Goal: Task Accomplishment & Management: Manage account settings

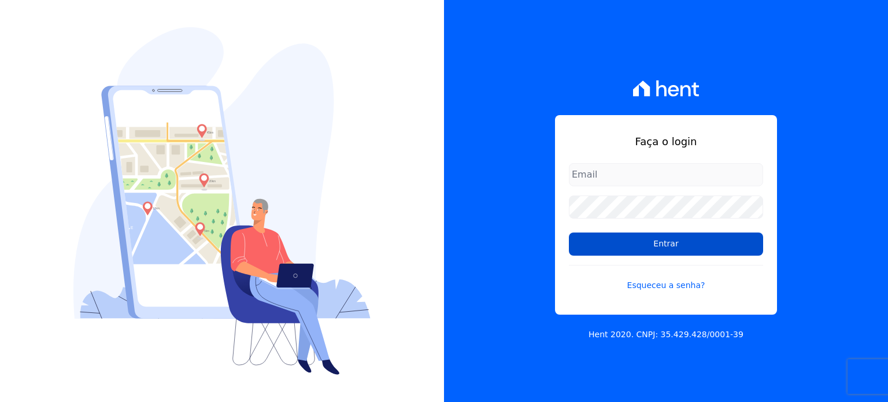
type input "[EMAIL_ADDRESS][DOMAIN_NAME]"
click at [588, 247] on input "Entrar" at bounding box center [666, 243] width 194 height 23
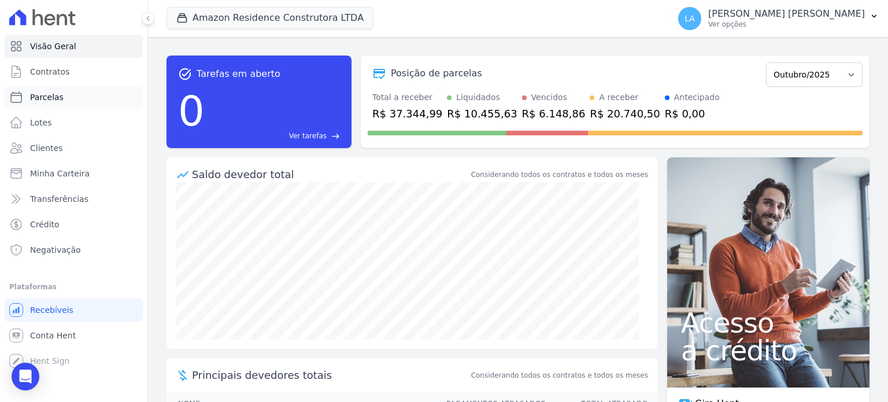
click at [57, 99] on span "Parcelas" at bounding box center [47, 97] width 34 height 12
select select
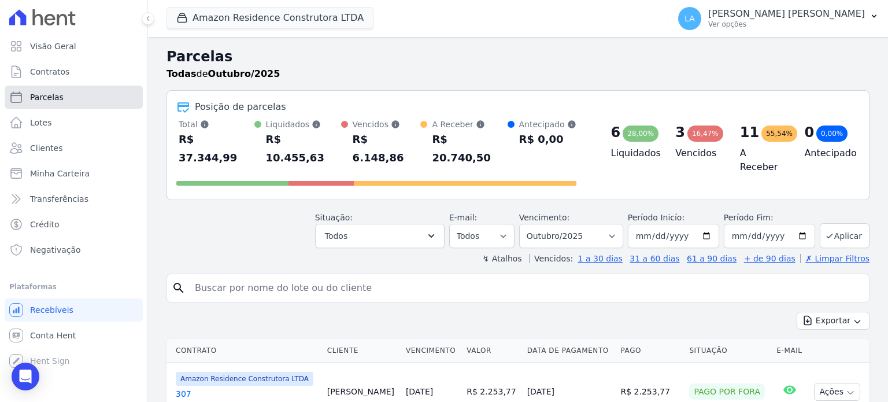
click at [66, 99] on link "Parcelas" at bounding box center [74, 97] width 138 height 23
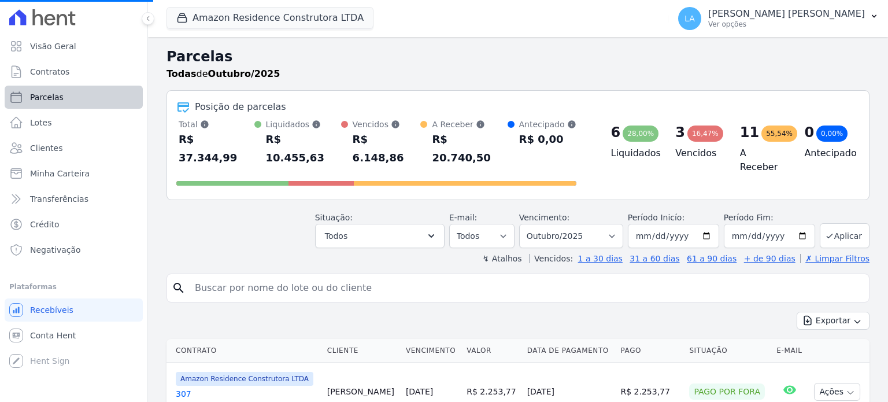
select select
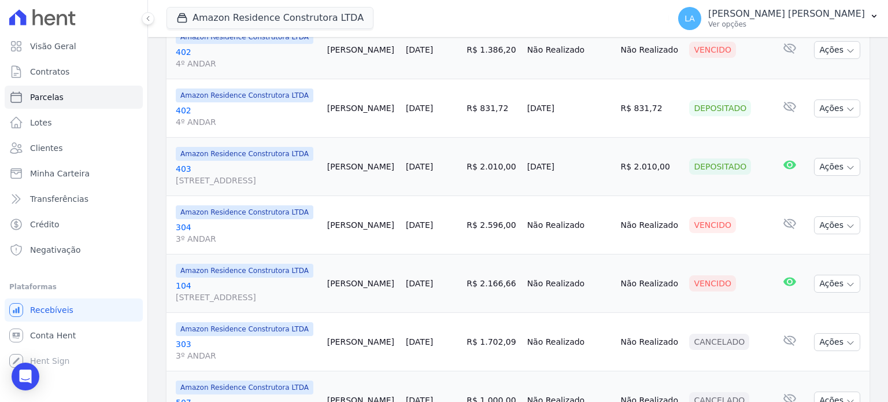
scroll to position [637, 0]
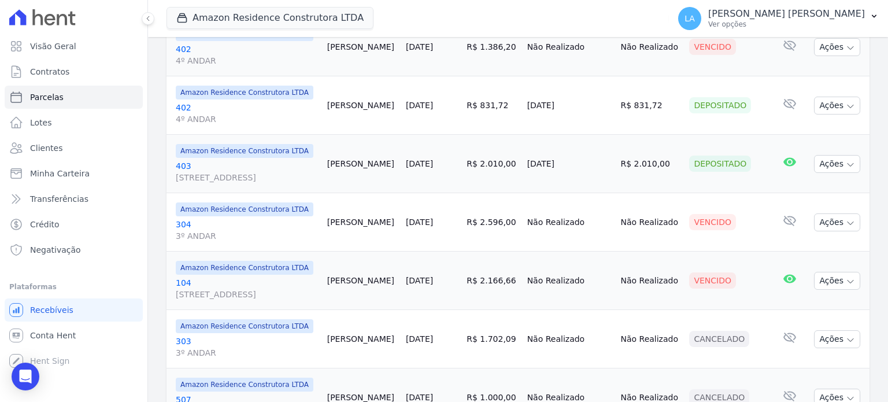
click at [183, 277] on link "104 Avenida Amazonas, 2641, 1º ANDAR, Centro" at bounding box center [247, 288] width 142 height 23
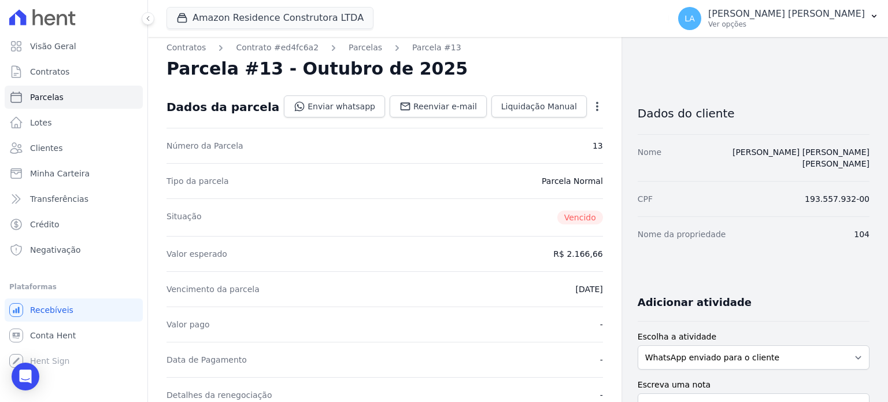
scroll to position [6, 0]
click at [551, 103] on span "Liquidação Manual" at bounding box center [539, 108] width 76 height 12
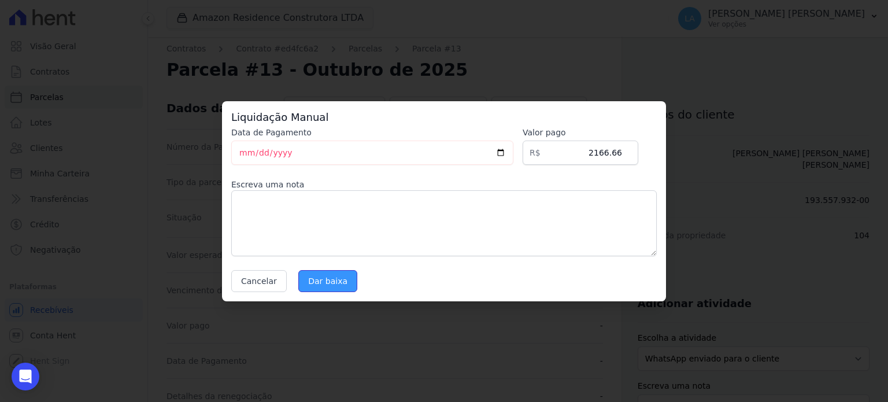
click at [330, 284] on input "Dar baixa" at bounding box center [327, 281] width 59 height 22
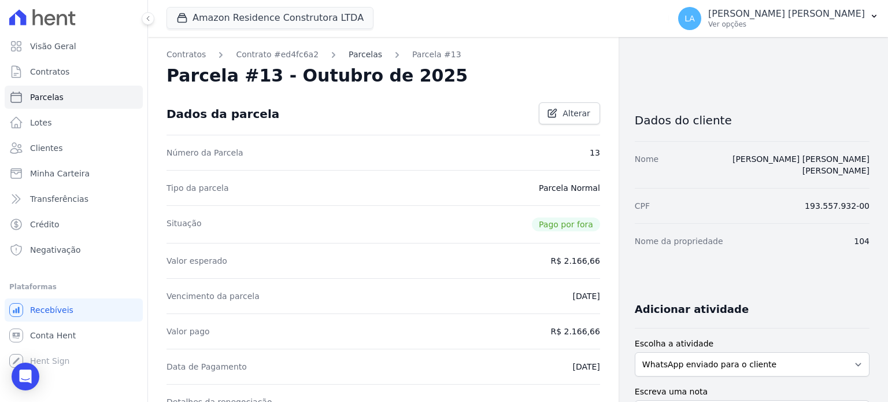
click at [353, 49] on link "Parcelas" at bounding box center [366, 55] width 34 height 12
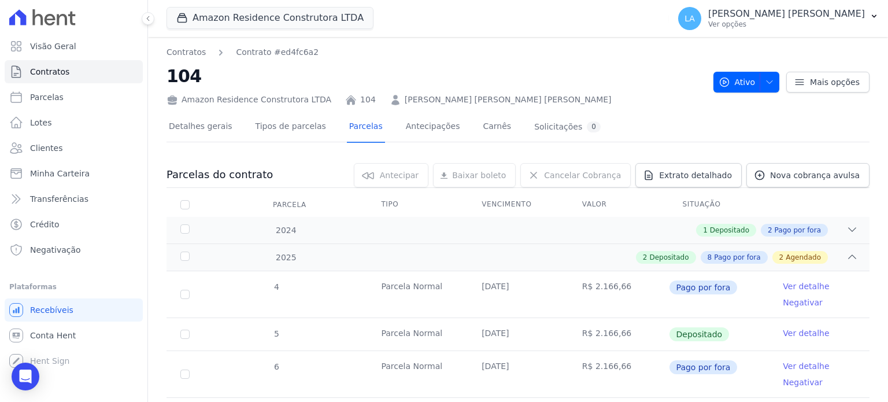
click at [349, 56] on nav "Contratos Contrato #ed4fc6a2" at bounding box center [436, 52] width 538 height 12
click at [767, 84] on icon "button" at bounding box center [769, 81] width 9 height 9
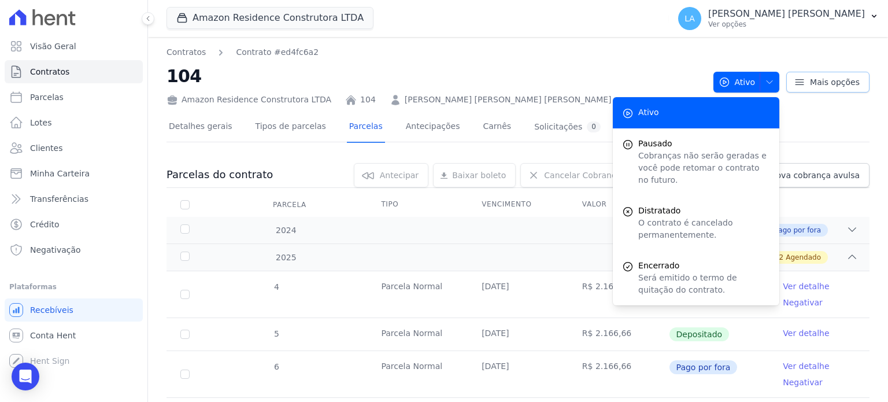
click at [799, 83] on icon at bounding box center [800, 82] width 12 height 12
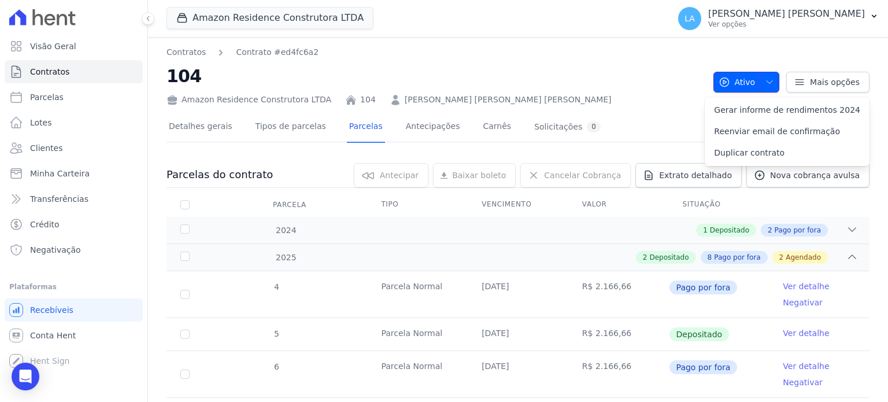
click at [770, 79] on button "Ativo" at bounding box center [747, 82] width 66 height 21
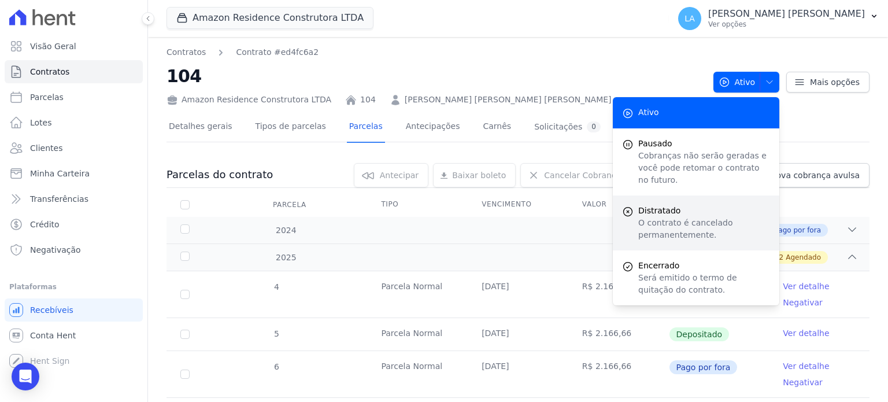
click at [669, 205] on span "Distratado" at bounding box center [704, 211] width 132 height 12
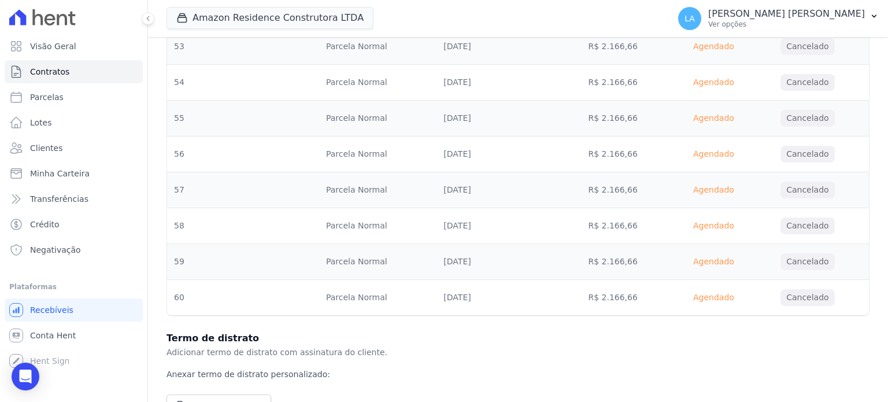
scroll to position [1823, 0]
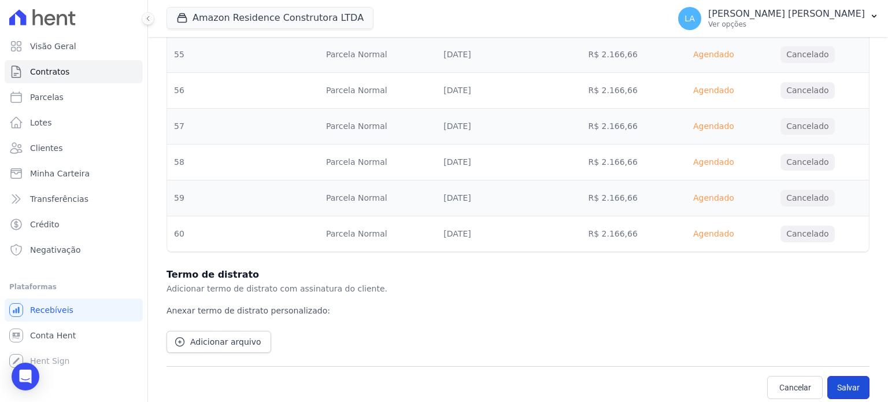
click at [845, 378] on button "Salvar" at bounding box center [848, 387] width 42 height 23
